Goal: Check status: Check status

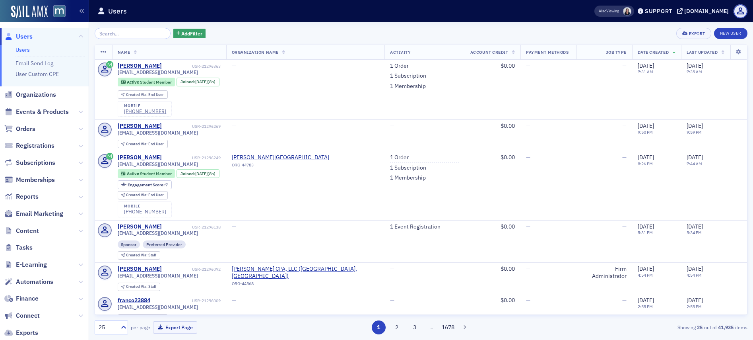
click at [117, 37] on input "search" at bounding box center [133, 33] width 76 height 11
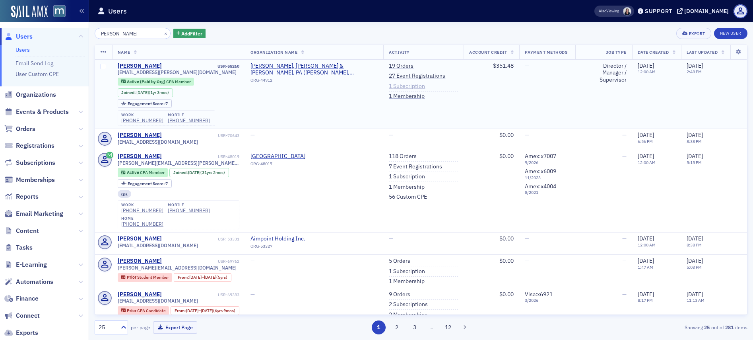
type input "[PERSON_NAME]"
click at [389, 86] on link "1 Subscription" at bounding box center [407, 86] width 36 height 7
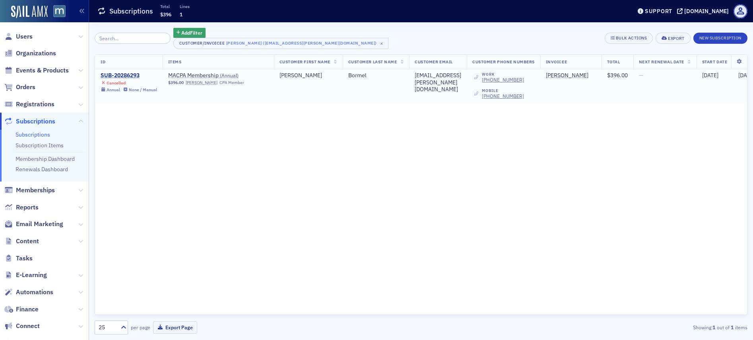
click at [131, 76] on div "SUB-20286293" at bounding box center [129, 75] width 56 height 7
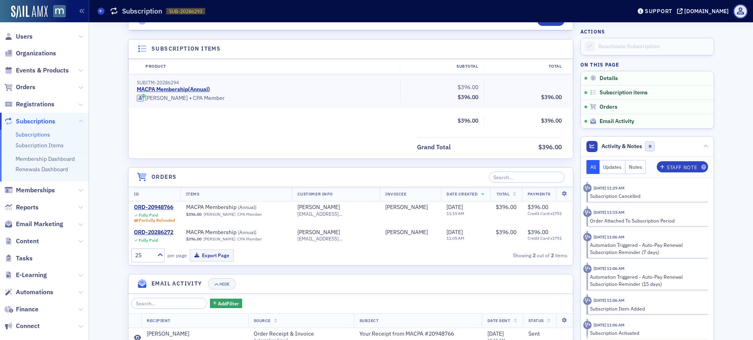
scroll to position [195, 0]
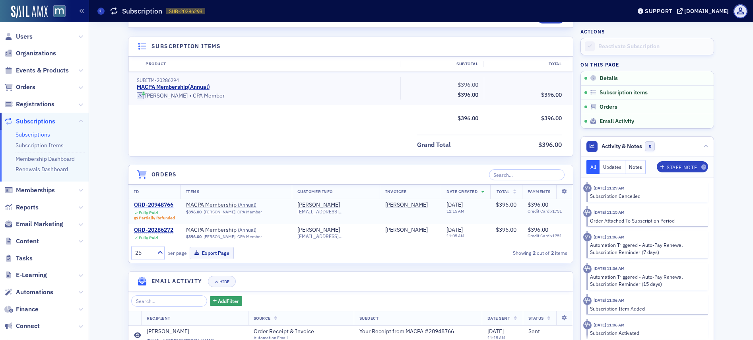
click at [152, 206] on div "ORD-20948766" at bounding box center [154, 204] width 41 height 7
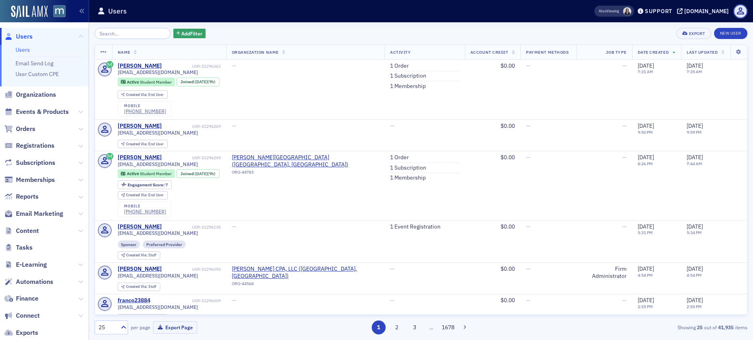
click at [134, 35] on input "search" at bounding box center [133, 33] width 76 height 11
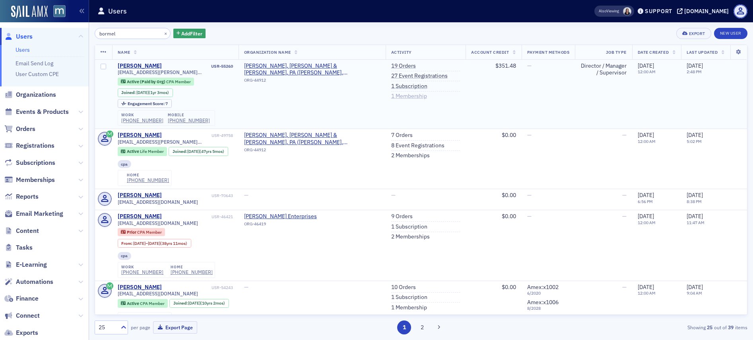
type input "bormel"
click at [391, 97] on link "1 Membership" at bounding box center [409, 96] width 36 height 7
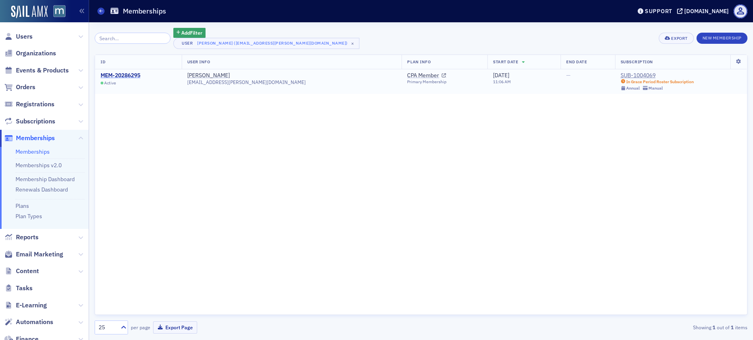
click at [132, 75] on div "MEM-20286295" at bounding box center [121, 75] width 40 height 7
